Goal: Task Accomplishment & Management: Manage account settings

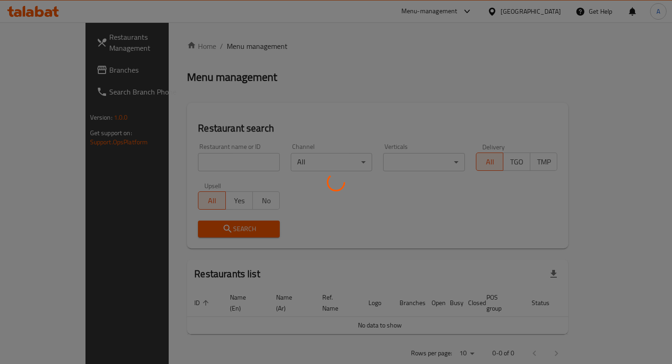
click at [220, 167] on div at bounding box center [336, 182] width 672 height 364
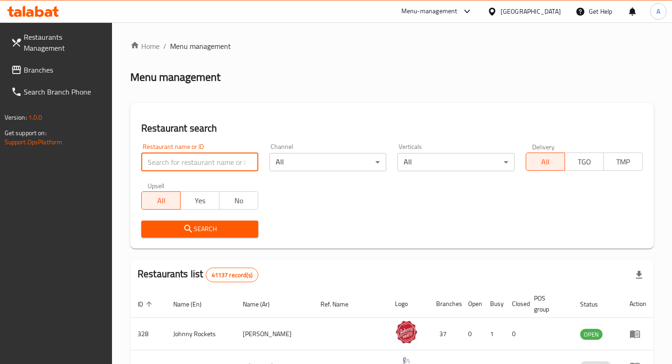
click at [213, 164] on input "search" at bounding box center [199, 162] width 117 height 18
type input "O U R speciality coffee"
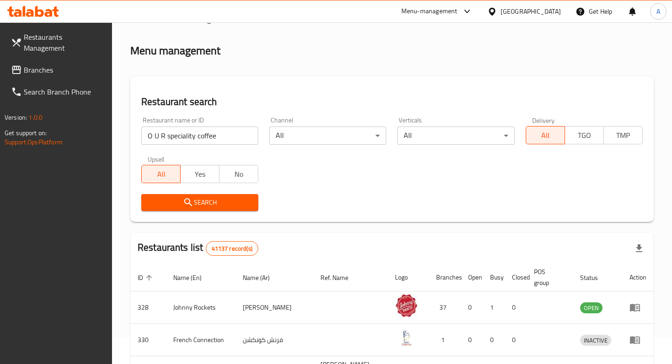
scroll to position [47, 0]
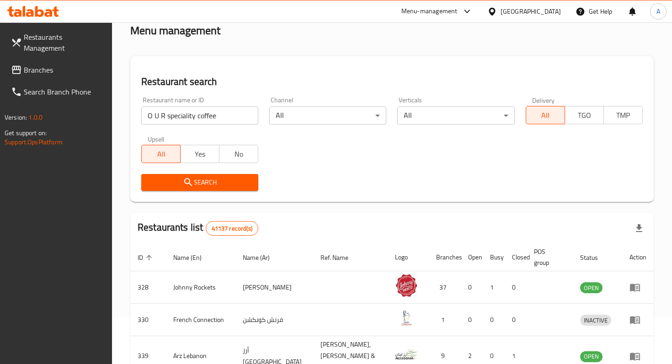
click at [249, 192] on div "Search" at bounding box center [200, 183] width 128 height 28
click at [240, 189] on button "Search" at bounding box center [199, 182] width 117 height 17
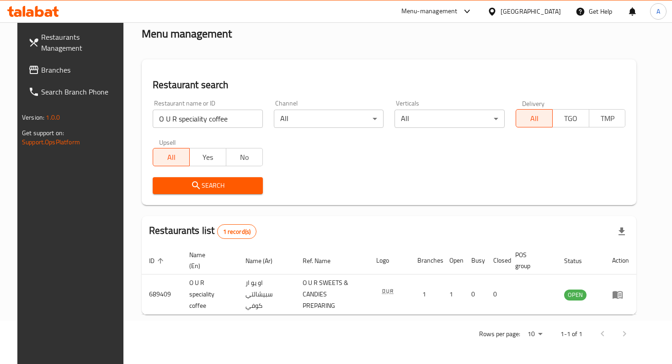
scroll to position [36, 0]
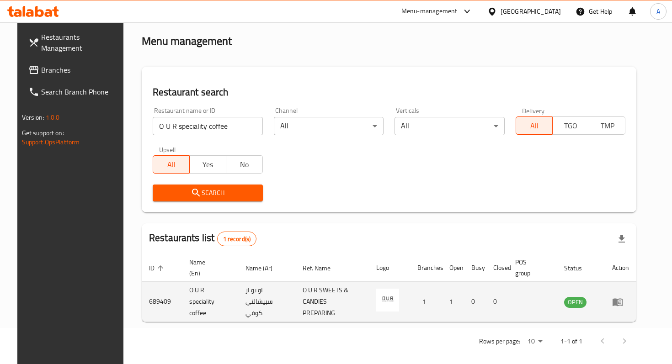
click at [623, 298] on icon "enhanced table" at bounding box center [618, 302] width 10 height 8
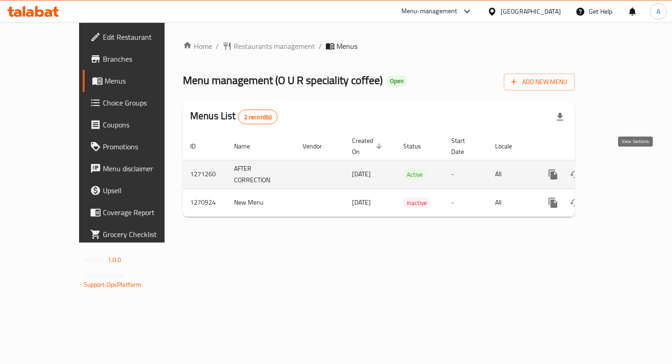
click at [624, 169] on icon "enhanced table" at bounding box center [618, 174] width 11 height 11
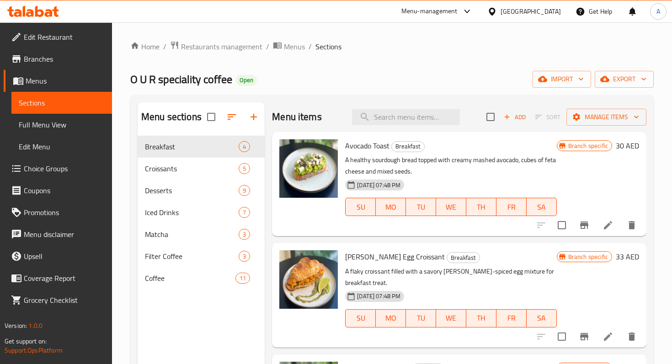
scroll to position [20, 0]
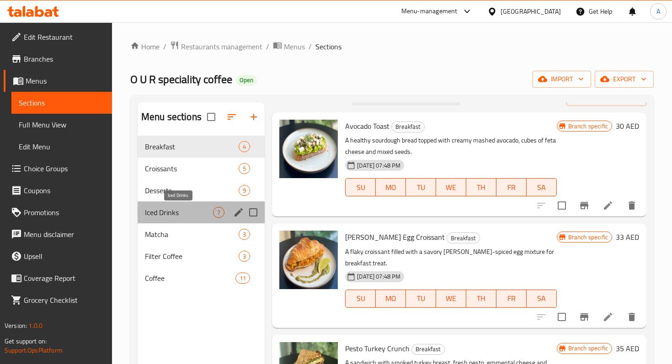
click at [155, 216] on span "Iced Drinks" at bounding box center [179, 212] width 68 height 11
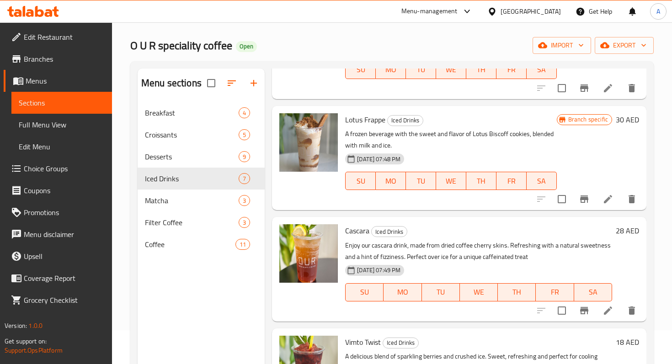
scroll to position [128, 0]
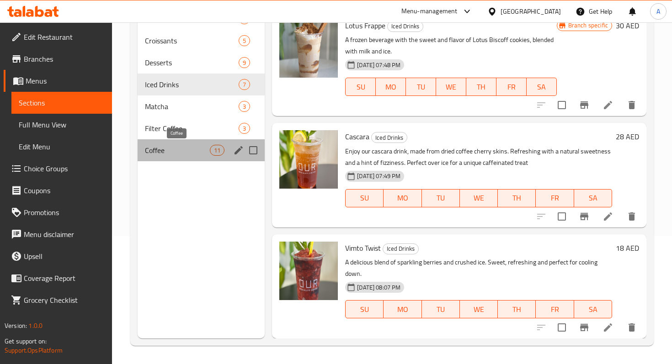
click at [181, 151] on span "Coffee" at bounding box center [177, 150] width 65 height 11
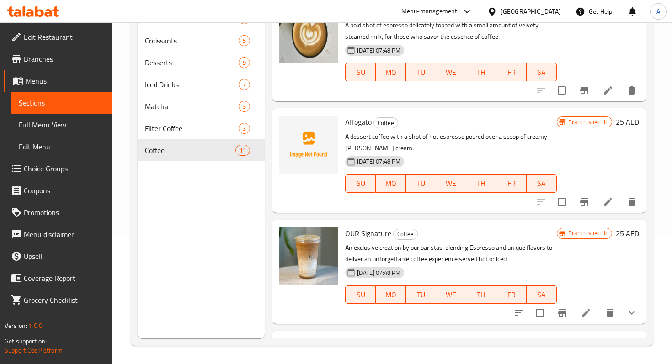
scroll to position [650, 0]
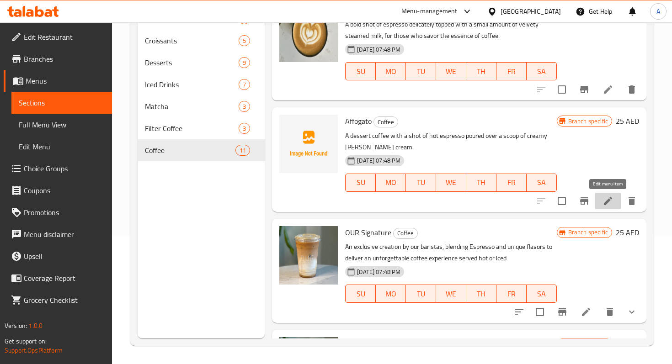
click at [606, 201] on icon at bounding box center [607, 201] width 11 height 11
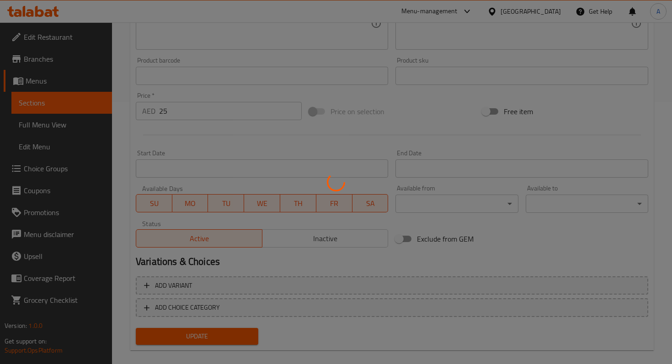
scroll to position [274, 0]
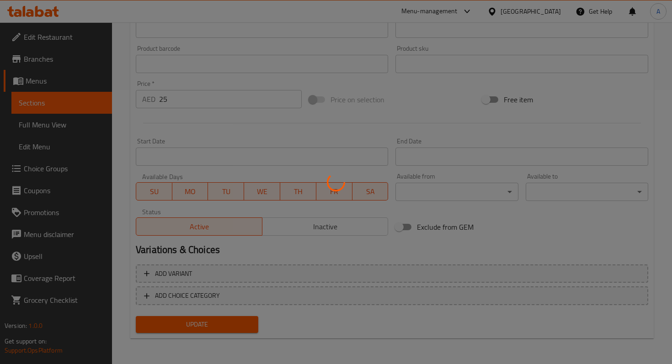
click at [312, 227] on div at bounding box center [336, 182] width 672 height 364
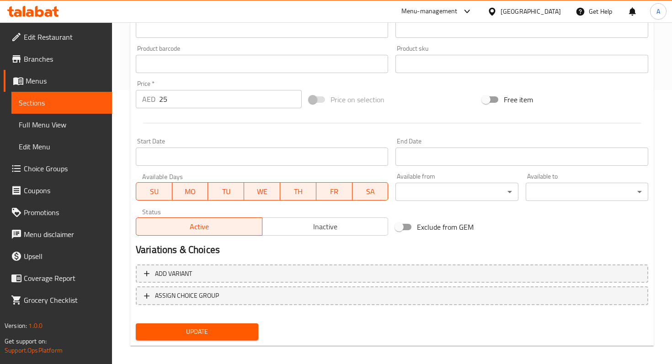
click at [312, 227] on span "Inactive" at bounding box center [325, 226] width 119 height 13
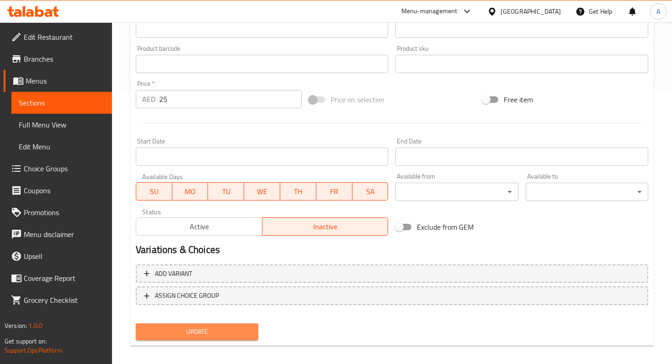
click at [235, 336] on span "Update" at bounding box center [197, 331] width 108 height 11
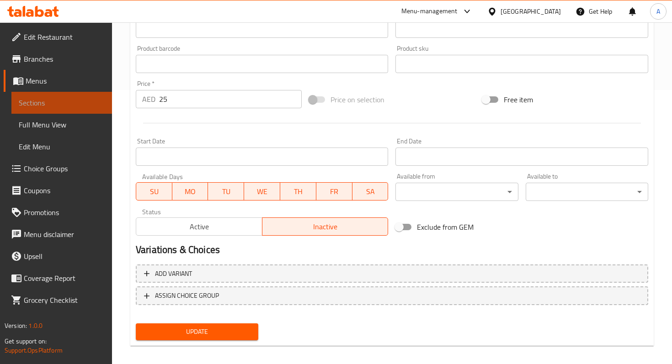
click at [82, 106] on span "Sections" at bounding box center [62, 102] width 86 height 11
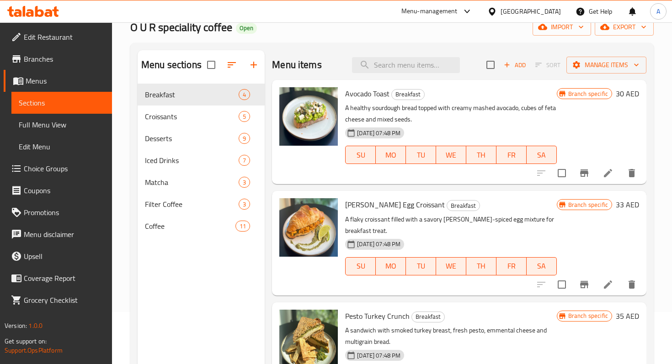
scroll to position [50, 0]
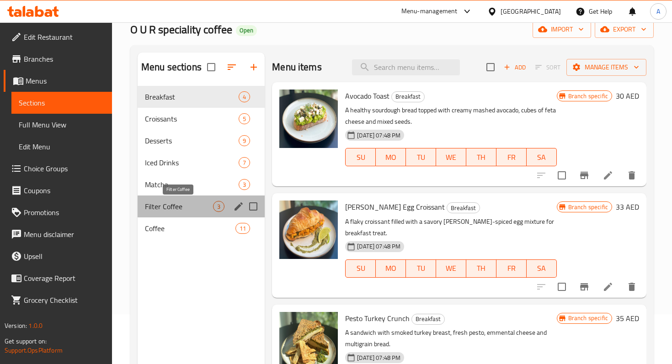
click at [192, 206] on span "Filter Coffee" at bounding box center [179, 206] width 68 height 11
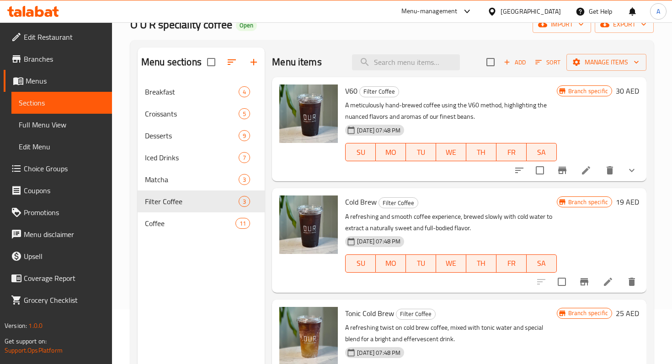
scroll to position [49, 0]
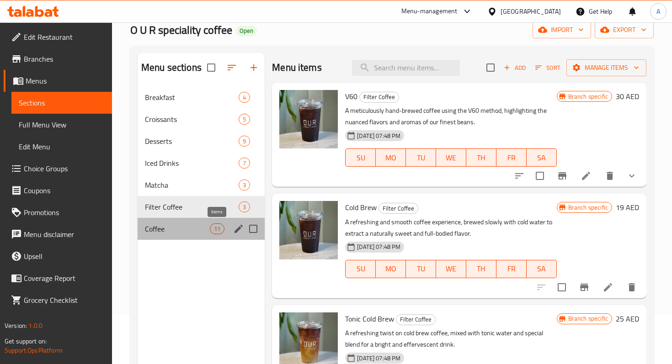
click at [217, 224] on div "11" at bounding box center [217, 229] width 15 height 11
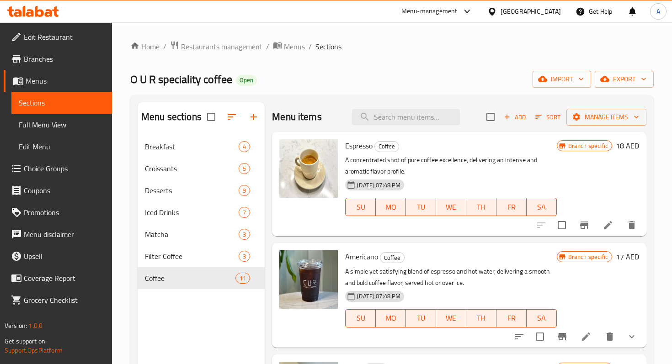
click at [52, 105] on span "Sections" at bounding box center [62, 102] width 86 height 11
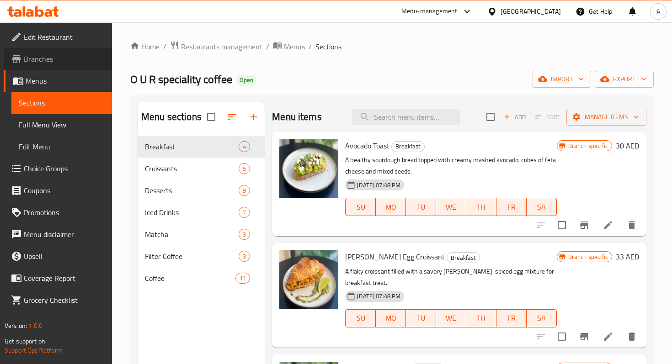
click at [48, 67] on link "Branches" at bounding box center [58, 59] width 108 height 22
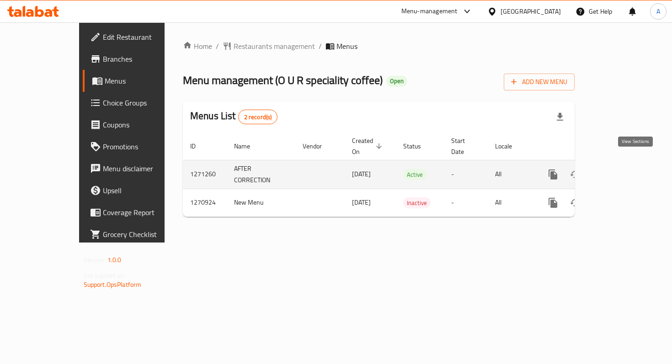
click at [624, 169] on icon "enhanced table" at bounding box center [618, 174] width 11 height 11
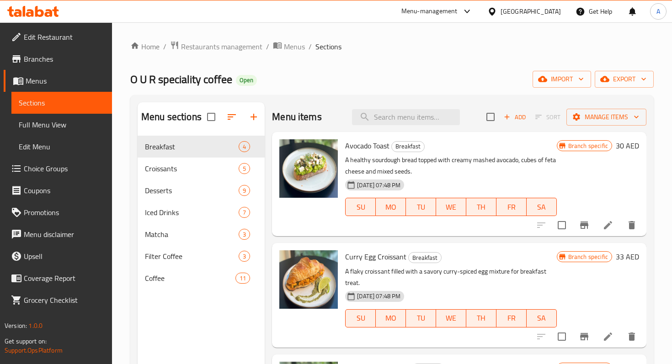
click at [76, 130] on span "Full Menu View" at bounding box center [62, 124] width 86 height 11
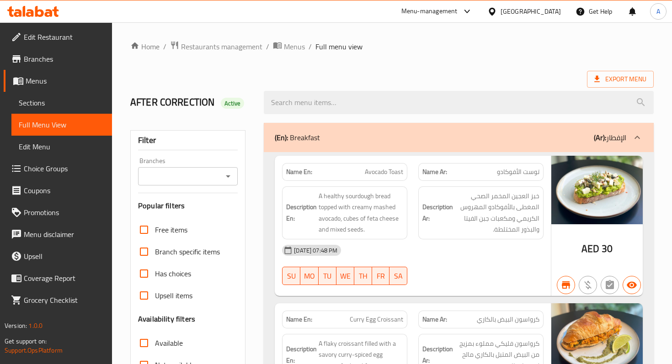
click at [65, 143] on span "Edit Menu" at bounding box center [62, 146] width 86 height 11
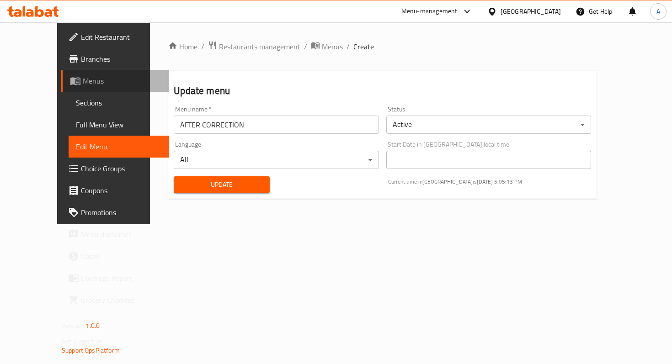
click at [83, 76] on span "Menus" at bounding box center [122, 80] width 79 height 11
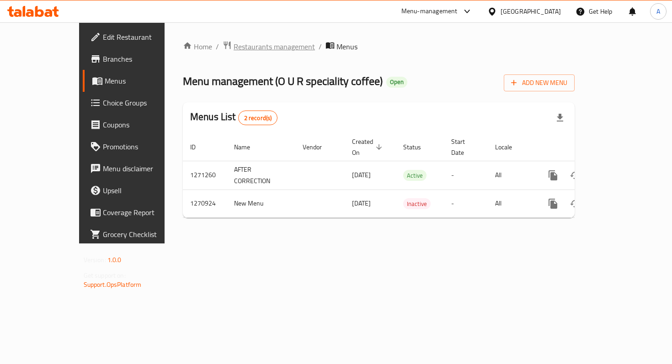
click at [234, 45] on span "Restaurants management" at bounding box center [274, 46] width 81 height 11
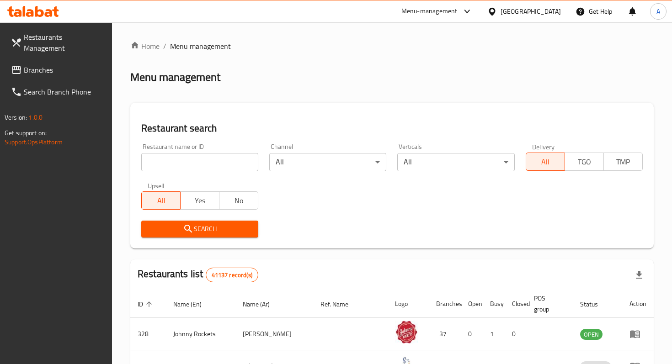
click at [219, 160] on input "search" at bounding box center [199, 162] width 117 height 18
type input "O U R speciality coffee"
click at [231, 223] on button "Search" at bounding box center [199, 229] width 117 height 17
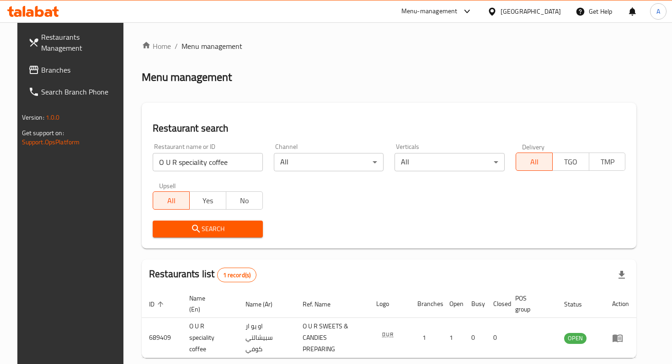
scroll to position [36, 0]
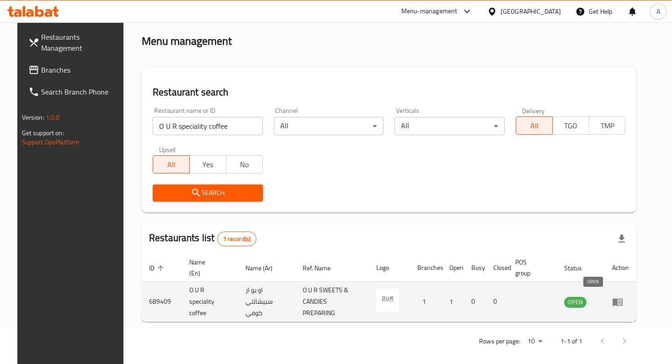
click at [586, 300] on span "OPEN" at bounding box center [575, 302] width 22 height 11
click at [623, 298] on icon "enhanced table" at bounding box center [618, 302] width 10 height 8
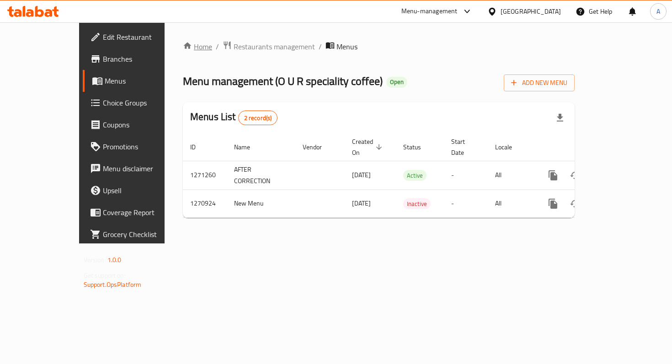
click at [183, 47] on link "Home" at bounding box center [197, 46] width 29 height 11
